Goal: Navigation & Orientation: Find specific page/section

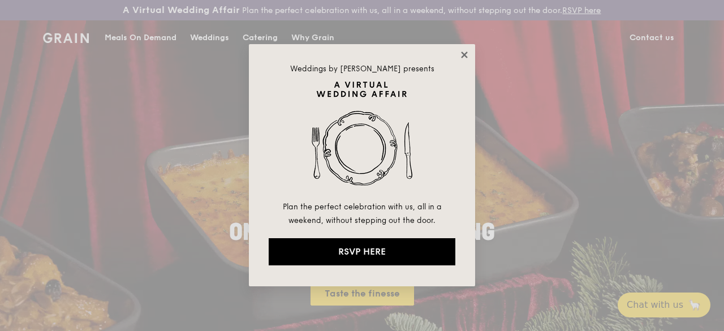
click at [466, 59] on icon at bounding box center [464, 55] width 10 height 10
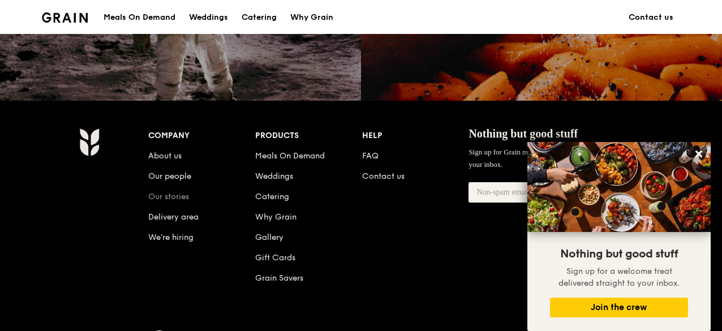
scroll to position [1093, 0]
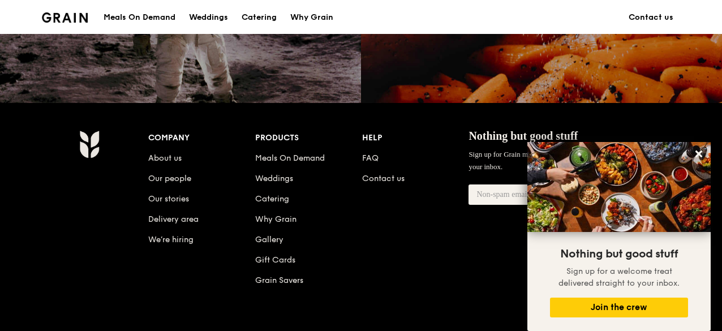
click at [80, 146] on img at bounding box center [89, 144] width 20 height 28
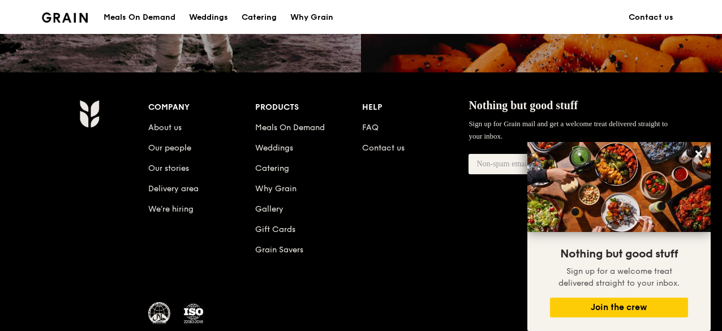
scroll to position [1122, 0]
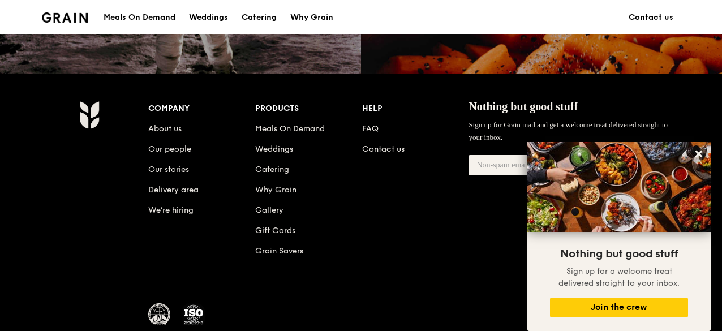
click at [65, 98] on div "Company About us Our people Our stories Delivery area We’re hiring Products Mea…" at bounding box center [361, 241] width 722 height 335
